Goal: Information Seeking & Learning: Learn about a topic

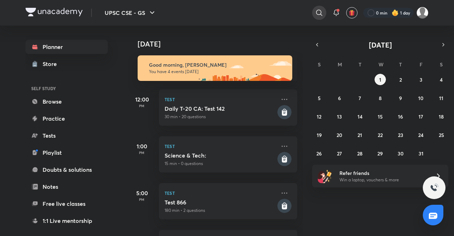
click at [314, 17] on div at bounding box center [319, 13] width 14 height 14
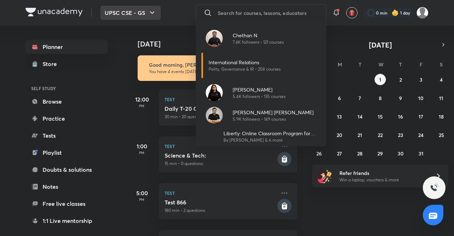
click at [148, 11] on div "[PERSON_NAME] N 7.4K followers • 121 courses International Relations Polity, Go…" at bounding box center [227, 118] width 454 height 236
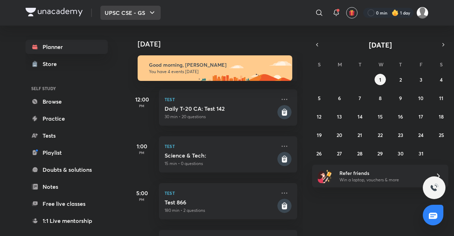
click at [156, 13] on icon "button" at bounding box center [152, 13] width 9 height 9
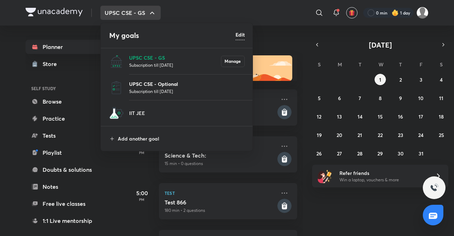
click at [157, 81] on p "UPSC CSE - Optional" at bounding box center [187, 83] width 116 height 7
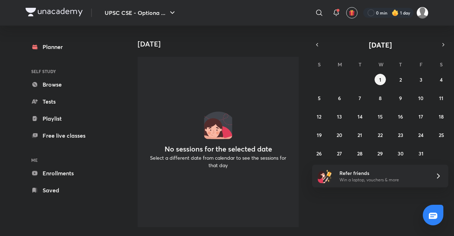
click at [326, 13] on div "​" at bounding box center [322, 12] width 9 height 17
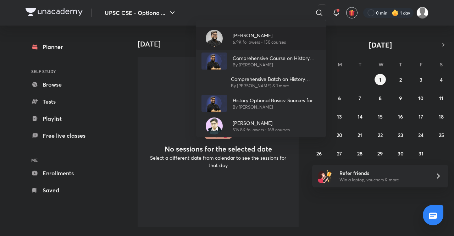
click at [253, 41] on p "6.9K followers • 150 courses" at bounding box center [259, 42] width 53 height 6
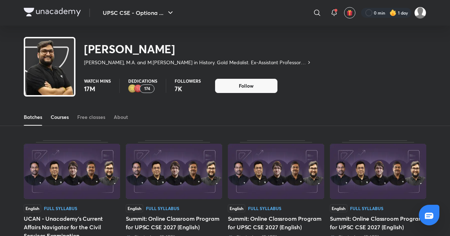
click at [55, 116] on div "Courses" at bounding box center [60, 116] width 18 height 7
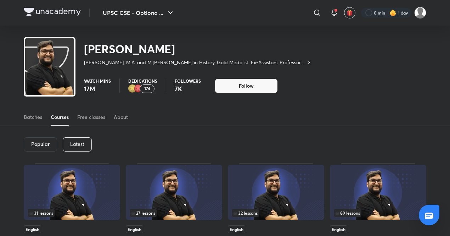
click at [346, 175] on img at bounding box center [378, 191] width 96 height 55
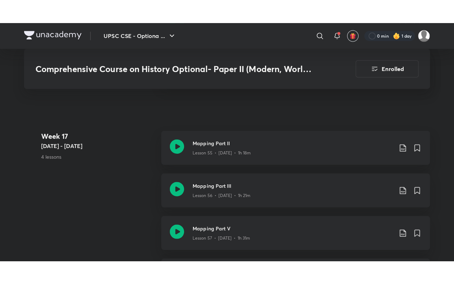
scroll to position [3291, 0]
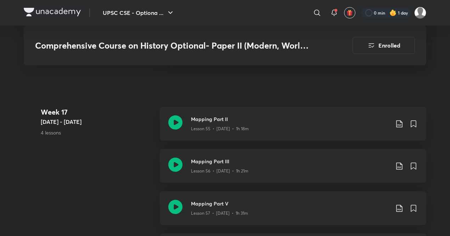
click at [114, 141] on div "Week [DATE] - [DATE] 4 lessons Mapping Part II Lesson 55 • [DATE] • 1h 18m Mapp…" at bounding box center [225, 191] width 403 height 169
click at [124, 151] on div "Week [DATE] - [DATE] 4 lessons Mapping Part II Lesson 55 • [DATE] • 1h 18m Mapp…" at bounding box center [225, 191] width 403 height 169
click at [180, 157] on icon at bounding box center [175, 164] width 14 height 14
